Goal: Task Accomplishment & Management: Manage account settings

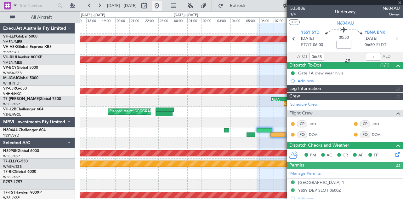
click at [162, 3] on button at bounding box center [157, 6] width 10 height 10
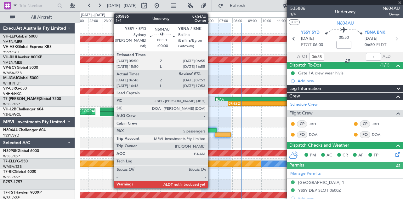
click at [211, 128] on div at bounding box center [209, 130] width 16 height 4
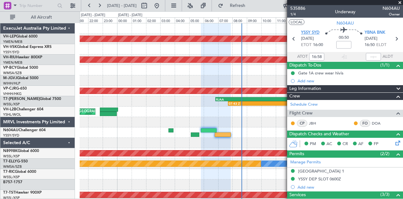
type input "06:58"
click at [371, 58] on input "text" at bounding box center [373, 57] width 15 height 8
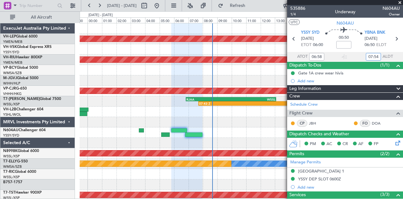
click at [143, 129] on div at bounding box center [241, 132] width 323 height 10
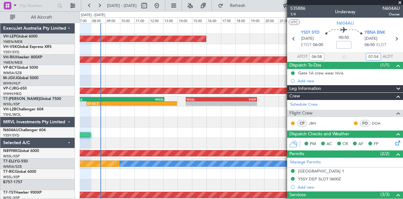
click at [163, 136] on div at bounding box center [241, 132] width 323 height 10
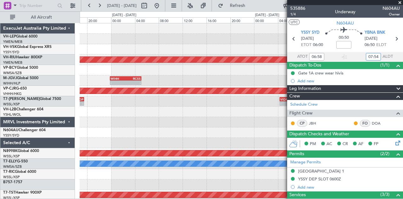
click at [134, 129] on div "Unplanned Maint Wichita (Wichita Mid-continent) Planned Maint [GEOGRAPHIC_DATA]…" at bounding box center [241, 194] width 323 height 343
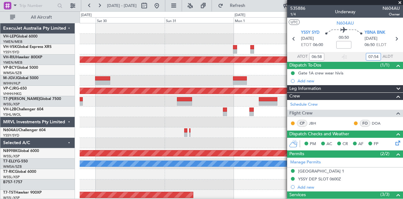
click at [151, 117] on div at bounding box center [241, 122] width 323 height 10
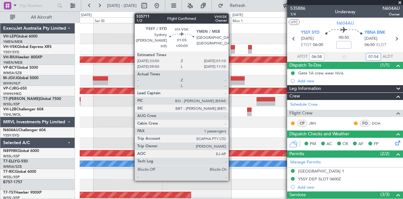
click at [232, 48] on div at bounding box center [233, 47] width 4 height 4
type input "07:54"
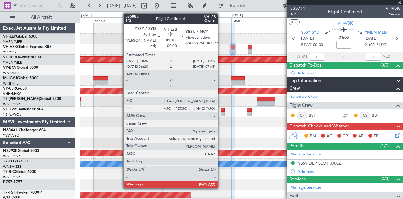
click at [221, 110] on div at bounding box center [223, 109] width 4 height 4
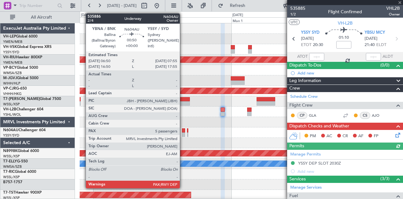
click at [183, 131] on div at bounding box center [183, 130] width 3 height 4
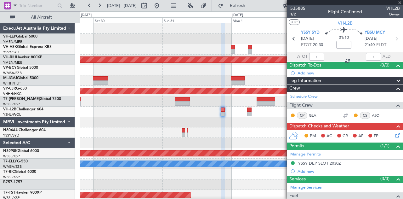
type input "5"
